Goal: Find specific page/section: Find specific page/section

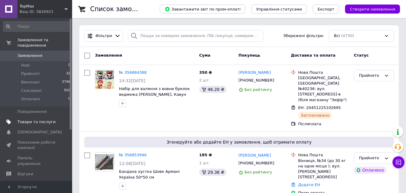
click at [25, 119] on span "Товари та послуги" at bounding box center [36, 121] width 38 height 5
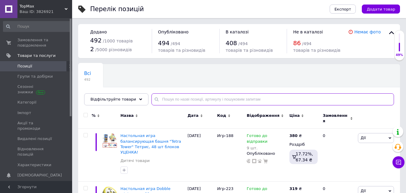
click at [176, 99] on input "text" at bounding box center [273, 99] width 243 height 12
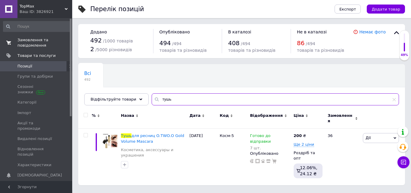
type input "тушь"
click at [41, 41] on span "Замовлення та повідомлення" at bounding box center [36, 42] width 38 height 11
